Goal: Transaction & Acquisition: Book appointment/travel/reservation

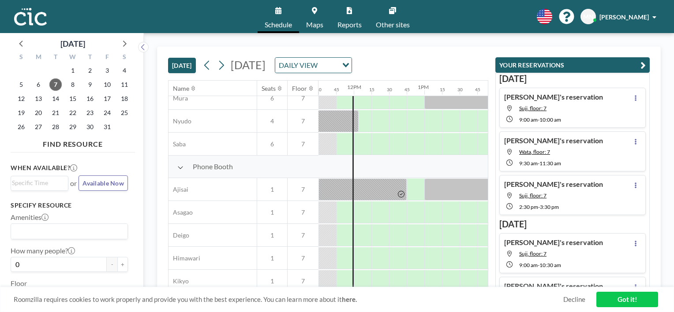
scroll to position [203, 811]
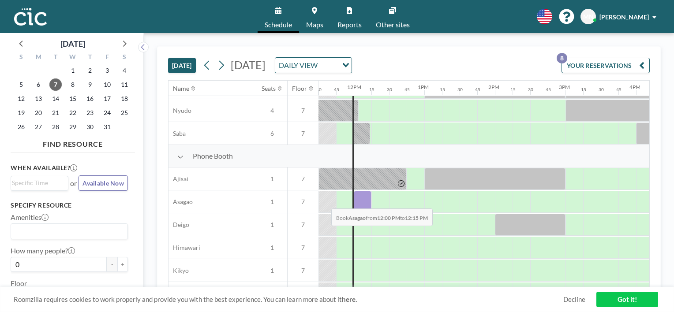
drag, startPoint x: 358, startPoint y: 199, endPoint x: 324, endPoint y: 201, distance: 33.6
click at [324, 201] on div at bounding box center [353, 201] width 1693 height 23
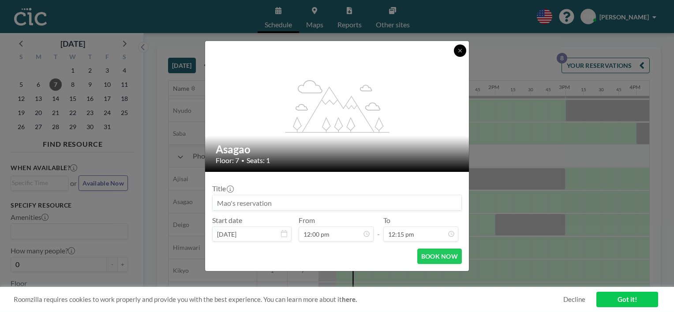
click at [456, 48] on button at bounding box center [460, 51] width 12 height 12
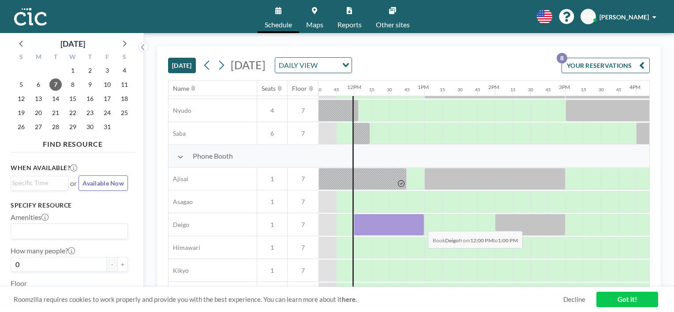
drag, startPoint x: 365, startPoint y: 219, endPoint x: 420, endPoint y: 224, distance: 54.5
click at [420, 224] on div at bounding box center [389, 225] width 71 height 22
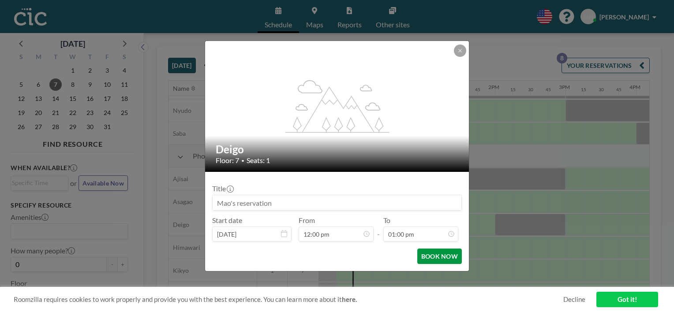
scroll to position [816, 0]
click at [443, 257] on button "BOOK NOW" at bounding box center [439, 256] width 45 height 15
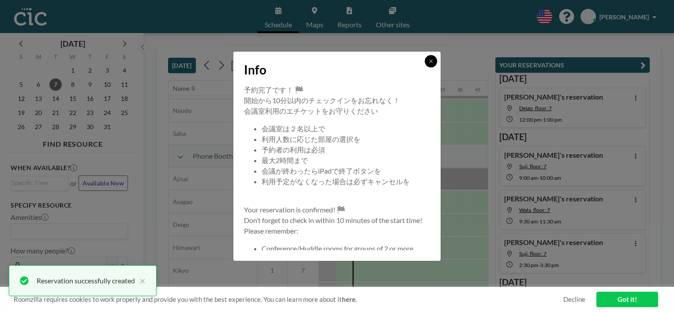
click at [429, 61] on icon at bounding box center [430, 61] width 5 height 5
